Goal: Obtain resource: Download file/media

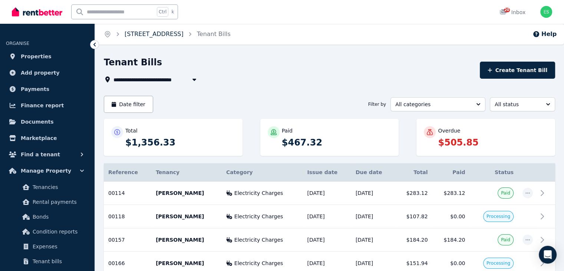
click at [182, 35] on link "[STREET_ADDRESS]" at bounding box center [154, 33] width 59 height 7
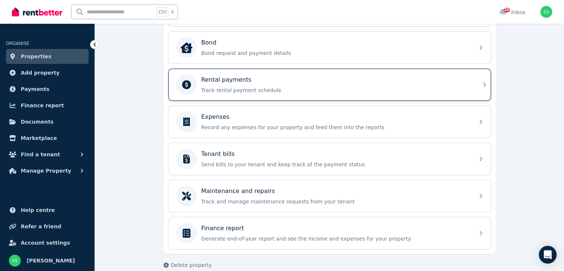
scroll to position [286, 0]
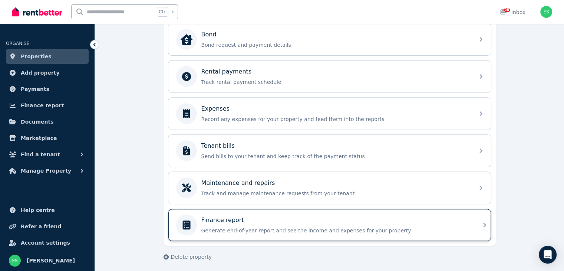
click at [327, 219] on div "Finance report" at bounding box center [335, 220] width 269 height 9
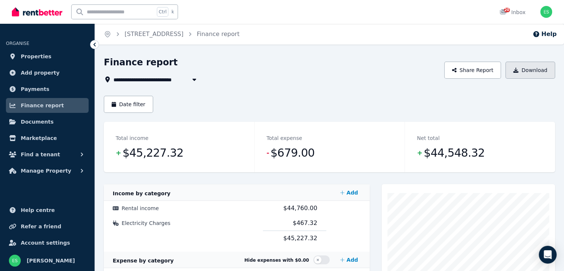
click at [541, 67] on button "Download" at bounding box center [531, 70] width 50 height 17
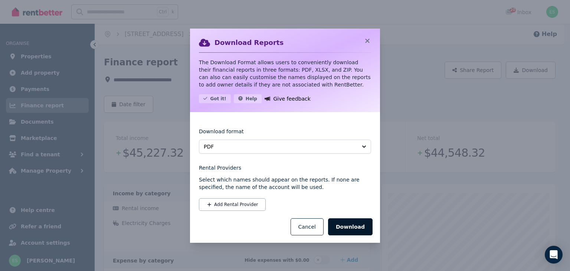
click at [351, 228] on button "Download" at bounding box center [350, 226] width 45 height 17
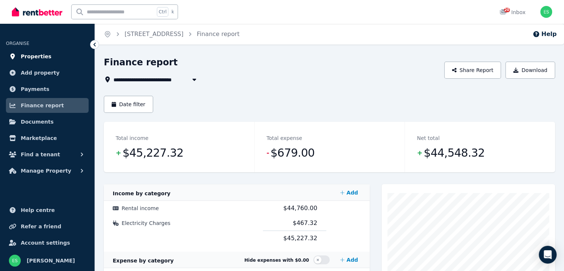
click at [32, 55] on span "Properties" at bounding box center [36, 56] width 31 height 9
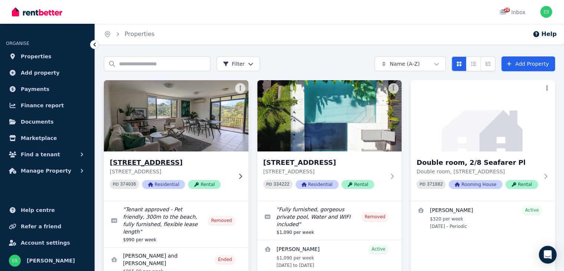
click at [180, 111] on img at bounding box center [176, 115] width 152 height 75
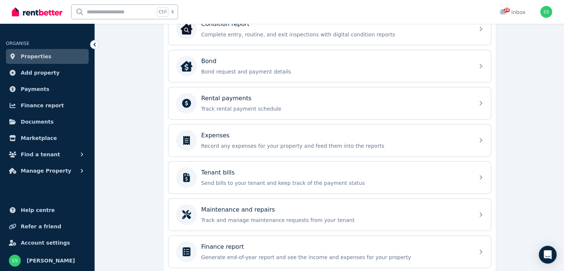
scroll to position [323, 0]
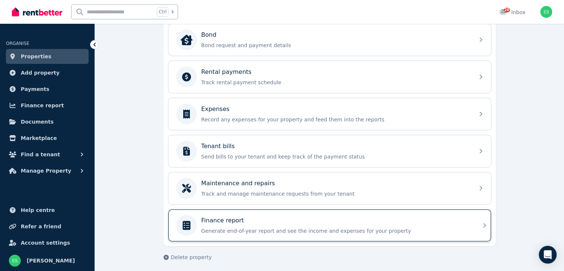
click at [262, 216] on div "Finance report" at bounding box center [335, 220] width 269 height 9
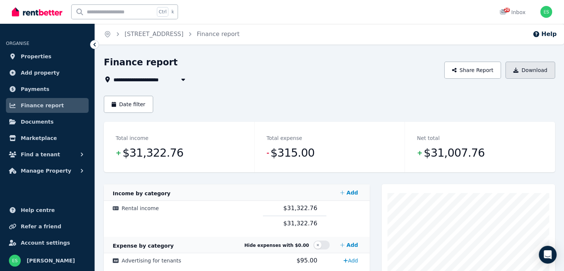
click at [544, 72] on button "Download" at bounding box center [531, 70] width 50 height 17
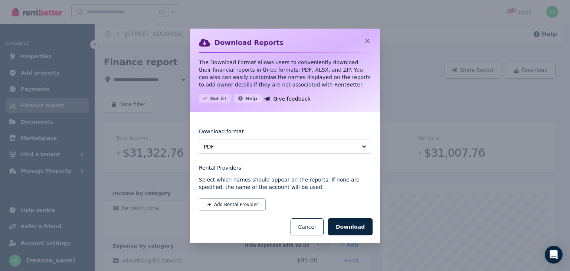
click at [432, 92] on div "Download Reports The Download Format allows users to conveniently download thei…" at bounding box center [285, 135] width 570 height 271
click at [368, 43] on icon at bounding box center [367, 40] width 7 height 7
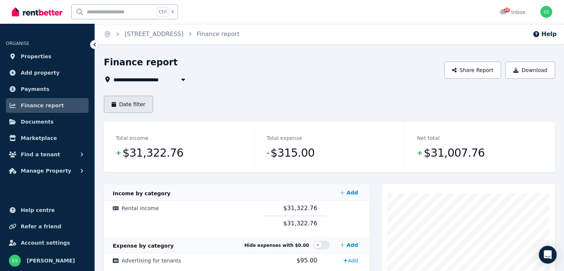
click at [130, 102] on button "Date filter" at bounding box center [128, 104] width 49 height 17
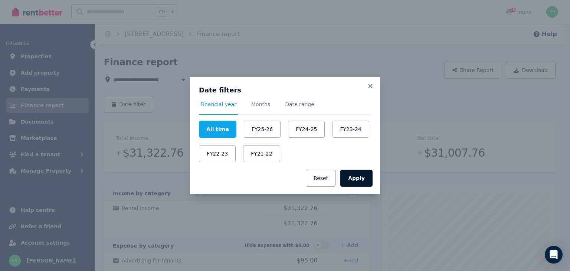
click at [360, 177] on button "Apply" at bounding box center [356, 178] width 32 height 17
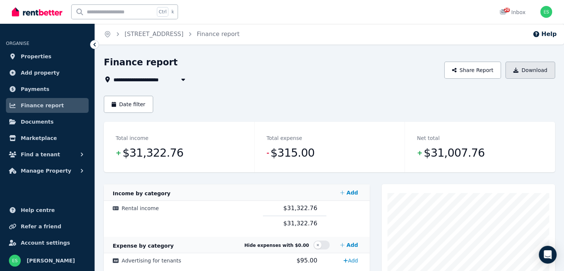
click at [524, 73] on button "Download" at bounding box center [531, 70] width 50 height 17
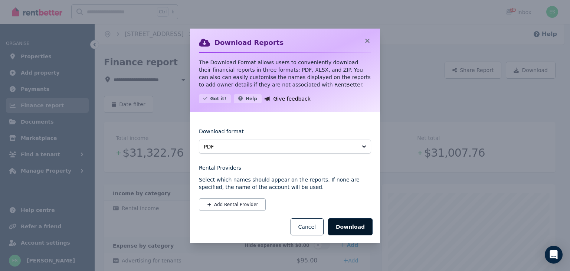
click at [353, 227] on button "Download" at bounding box center [350, 226] width 45 height 17
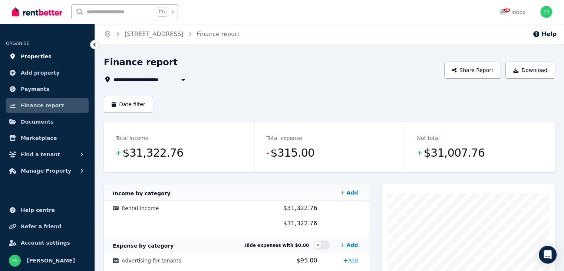
click at [45, 57] on span "Properties" at bounding box center [36, 56] width 31 height 9
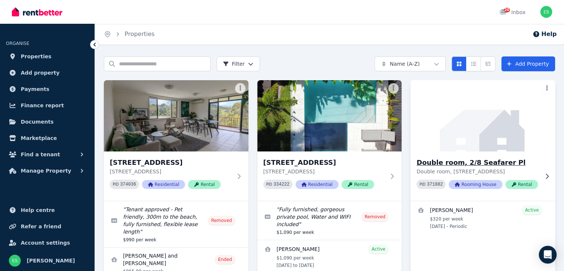
click at [485, 133] on img at bounding box center [483, 115] width 152 height 75
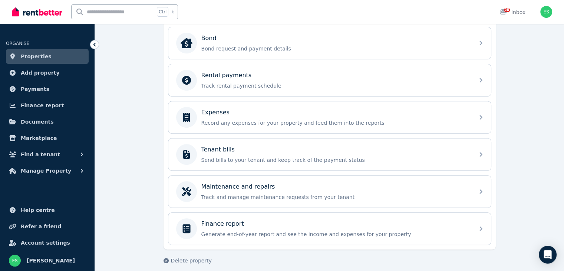
scroll to position [286, 0]
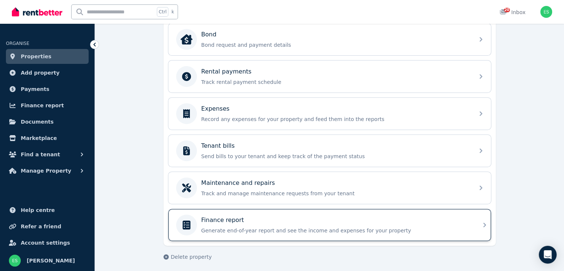
click at [259, 229] on p "Generate end-of-year report and see the income and expenses for your property" at bounding box center [335, 230] width 269 height 7
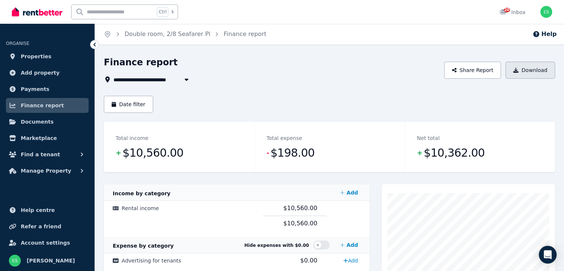
click at [539, 72] on button "Download" at bounding box center [531, 70] width 50 height 17
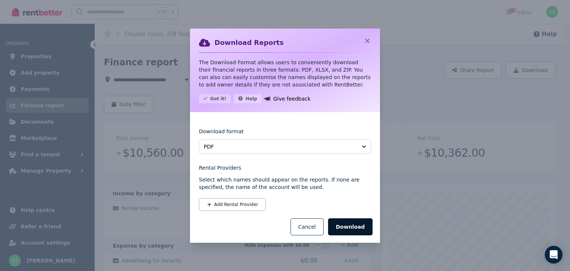
click at [357, 225] on button "Download" at bounding box center [350, 226] width 45 height 17
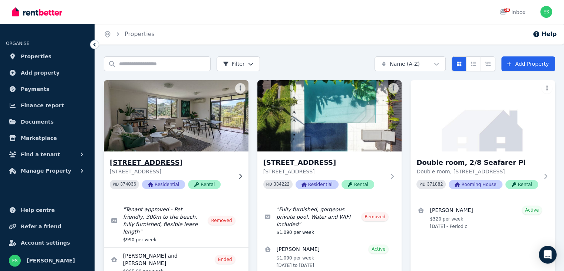
click at [189, 105] on img at bounding box center [176, 115] width 152 height 75
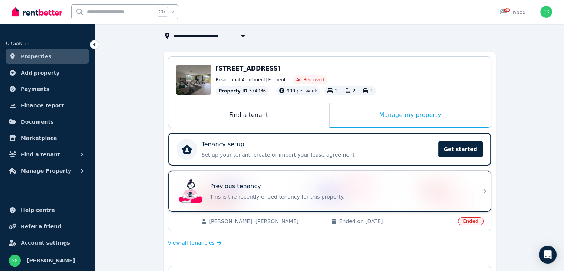
scroll to position [111, 0]
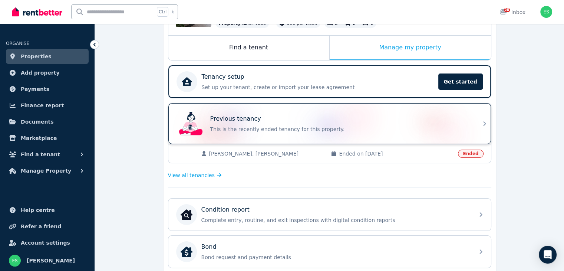
click at [337, 123] on div "Previous tenancy This is the recently ended tenancy for this property." at bounding box center [340, 123] width 260 height 19
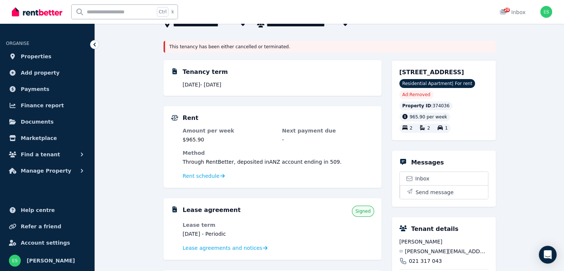
scroll to position [111, 0]
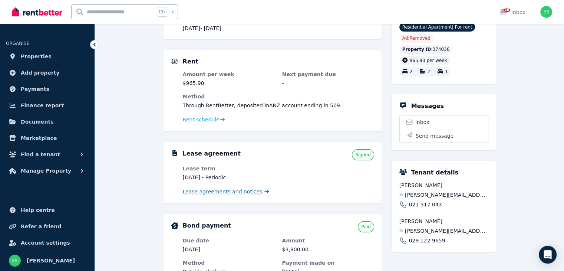
click at [227, 191] on span "Lease agreements and notices" at bounding box center [223, 191] width 80 height 7
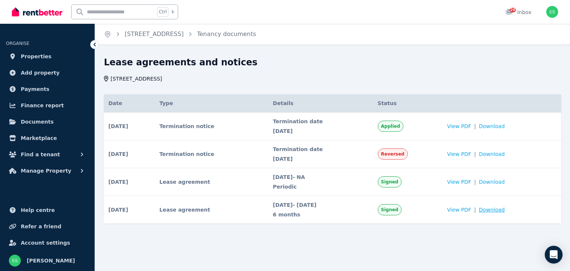
click at [498, 210] on span "Download" at bounding box center [492, 209] width 26 height 7
click at [37, 57] on span "Properties" at bounding box center [36, 56] width 31 height 9
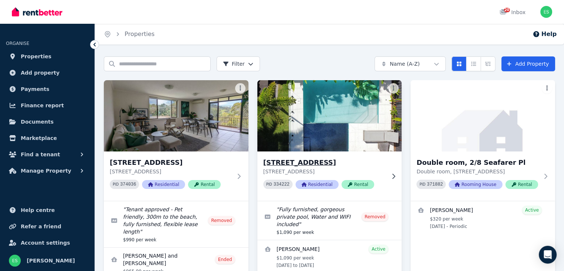
click at [353, 123] on img at bounding box center [330, 115] width 152 height 75
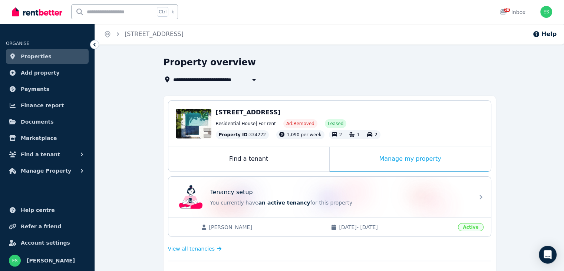
scroll to position [74, 0]
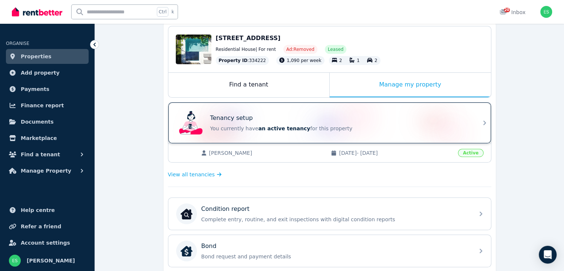
click at [367, 125] on p "You currently have an active tenancy for this property" at bounding box center [340, 128] width 260 height 7
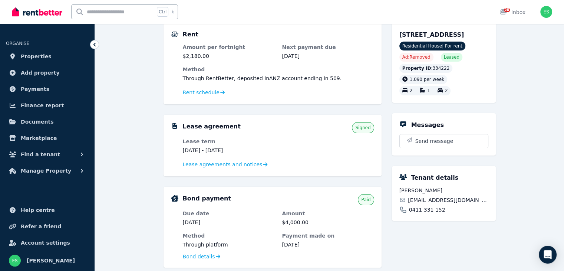
scroll to position [74, 0]
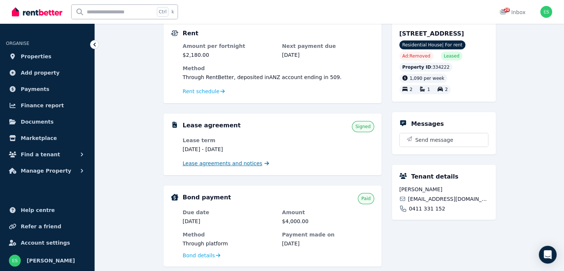
click at [239, 164] on span "Lease agreements and notices" at bounding box center [223, 163] width 80 height 7
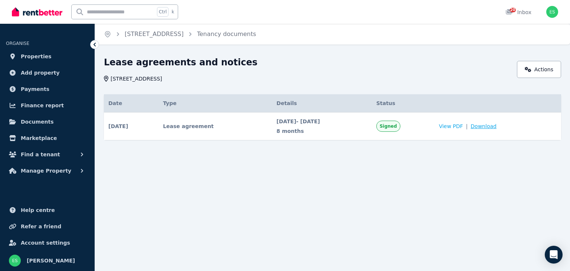
click at [497, 126] on span "Download" at bounding box center [484, 125] width 26 height 7
click at [154, 33] on link "[STREET_ADDRESS]" at bounding box center [154, 33] width 59 height 7
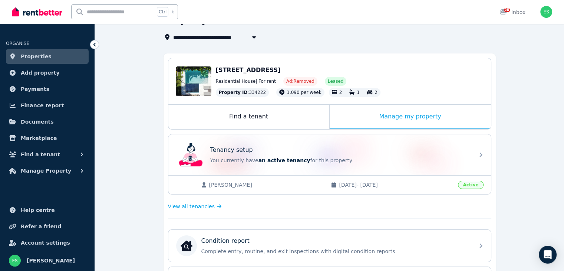
scroll to position [74, 0]
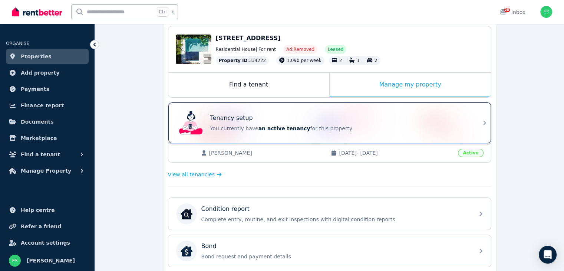
click at [354, 115] on div "Tenancy setup" at bounding box center [340, 118] width 260 height 9
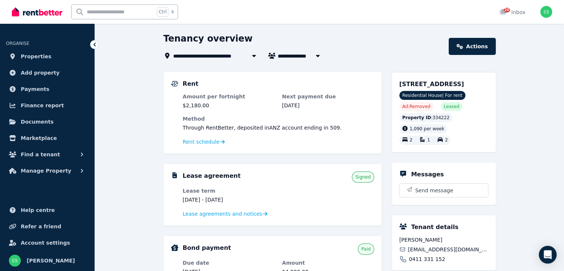
scroll to position [37, 0]
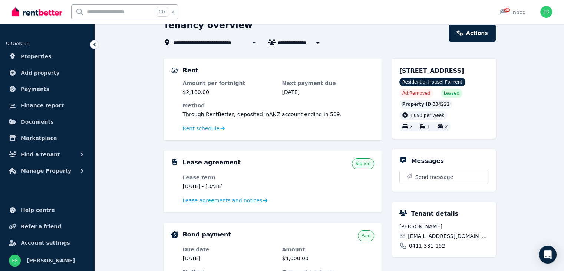
click at [296, 172] on div "Lease agreement Signed Lease term 24 Mar 2025 - 23 Nov 2025 Lease agreements an…" at bounding box center [278, 181] width 191 height 47
click at [223, 199] on span "Lease agreements and notices" at bounding box center [223, 200] width 80 height 7
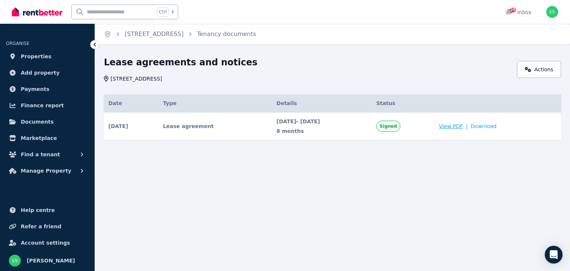
click at [463, 125] on span "View PDF" at bounding box center [451, 125] width 24 height 7
click at [463, 124] on span "View PDF" at bounding box center [451, 125] width 24 height 7
click at [490, 126] on span "Download" at bounding box center [484, 125] width 26 height 7
click at [40, 59] on span "Properties" at bounding box center [36, 56] width 31 height 9
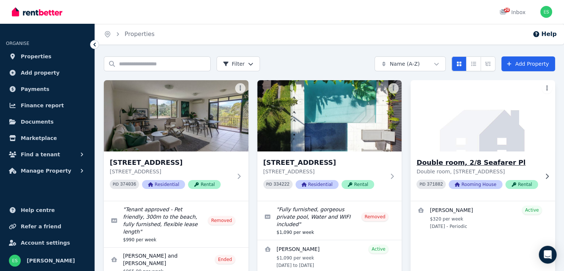
click at [508, 125] on img at bounding box center [483, 115] width 152 height 75
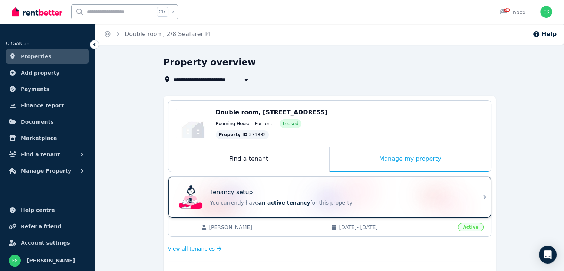
click at [403, 201] on p "You currently have an active tenancy for this property" at bounding box center [340, 202] width 260 height 7
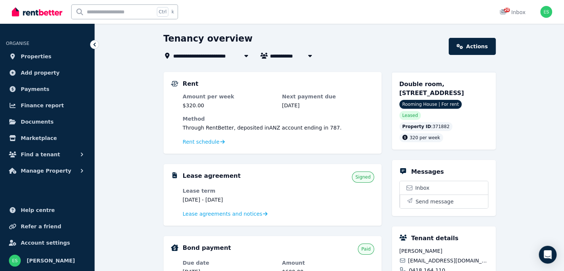
scroll to position [37, 0]
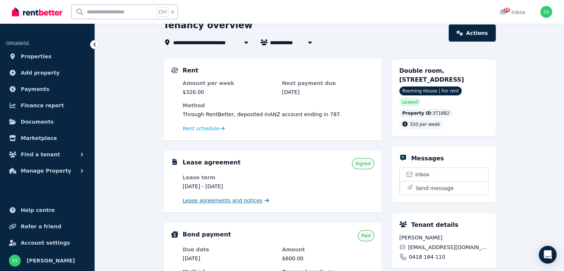
click at [238, 202] on span "Lease agreements and notices" at bounding box center [223, 200] width 80 height 7
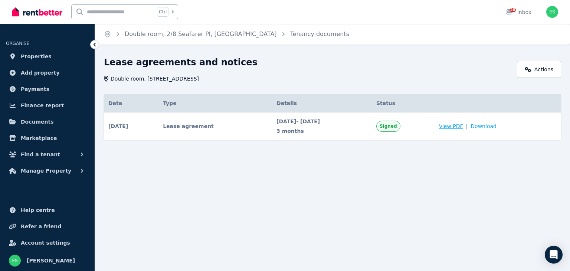
click at [463, 127] on span "View PDF" at bounding box center [451, 125] width 24 height 7
click at [494, 128] on span "Download" at bounding box center [484, 125] width 26 height 7
